Goal: Find specific page/section: Find specific page/section

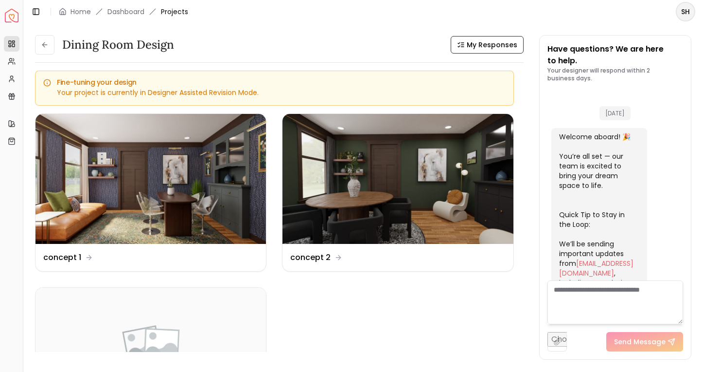
scroll to position [2008, 0]
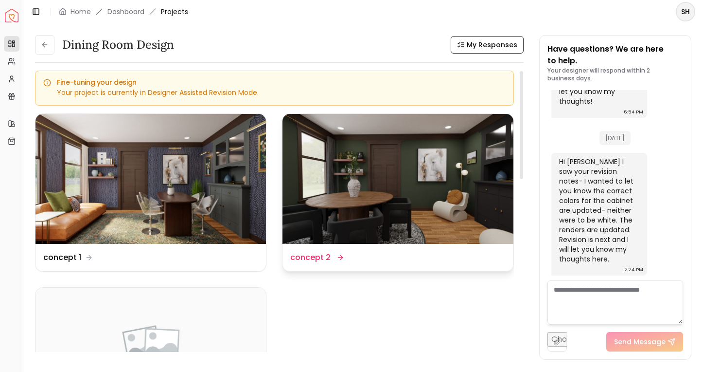
click at [401, 169] on img at bounding box center [398, 179] width 231 height 130
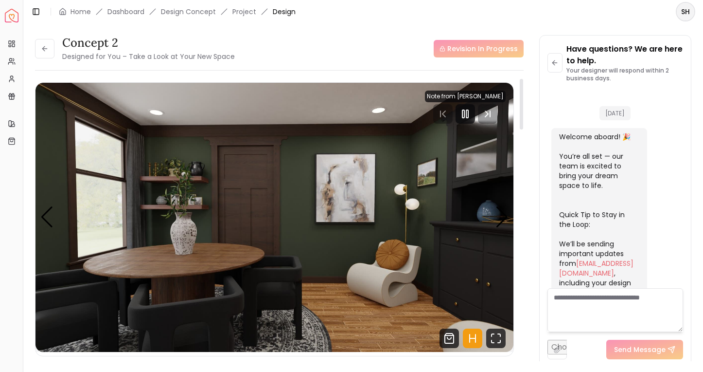
scroll to position [2001, 0]
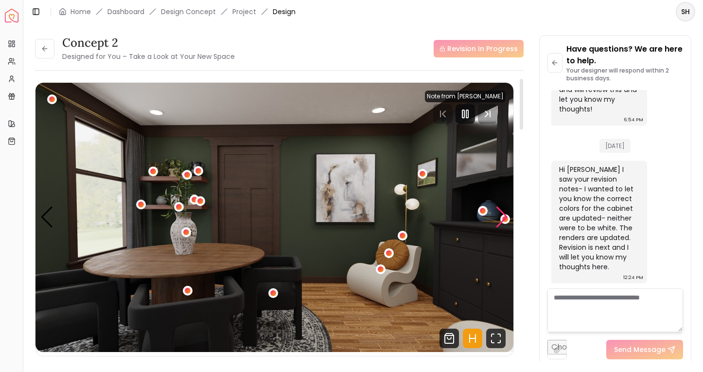
click at [505, 218] on div "Next slide" at bounding box center [502, 216] width 13 height 21
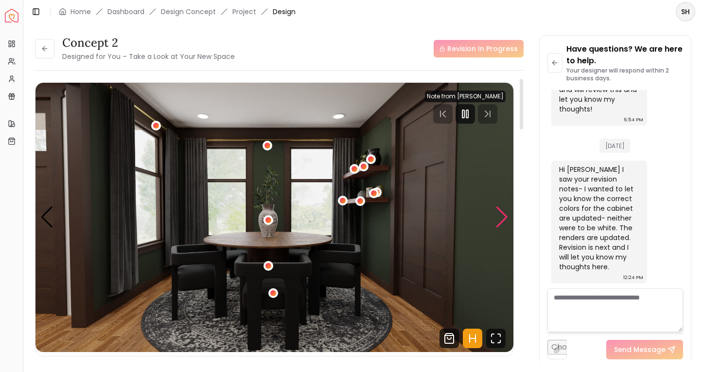
click at [505, 218] on div "Next slide" at bounding box center [502, 216] width 13 height 21
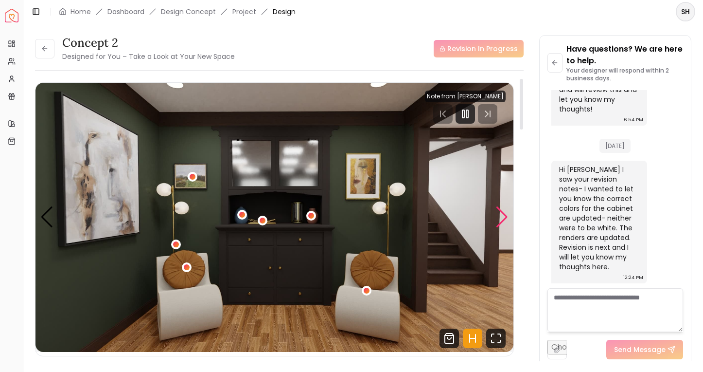
click at [505, 218] on div "Next slide" at bounding box center [502, 216] width 13 height 21
